Goal: Navigation & Orientation: Find specific page/section

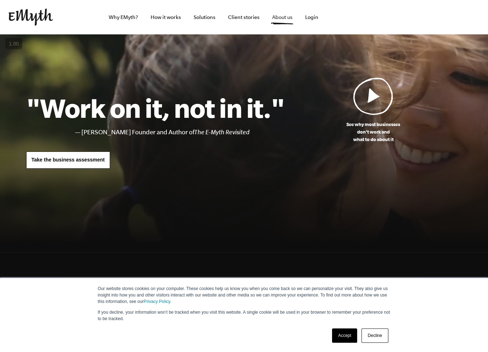
click at [282, 10] on link "About us" at bounding box center [282, 17] width 32 height 34
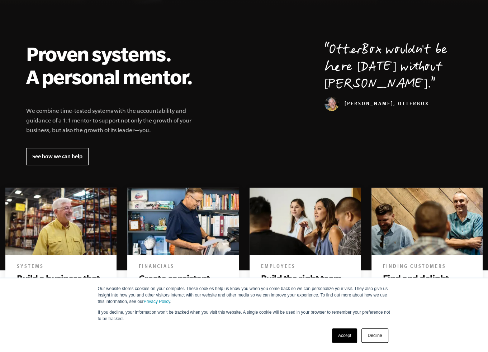
scroll to position [358, 0]
